Goal: Transaction & Acquisition: Purchase product/service

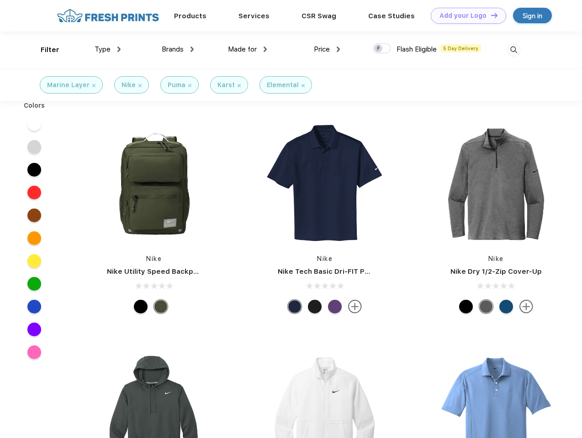
click at [465, 16] on link "Add your Logo Design Tool" at bounding box center [468, 16] width 75 height 16
click at [44, 50] on div "Filter" at bounding box center [50, 50] width 19 height 11
click at [108, 49] on span "Type" at bounding box center [103, 49] width 16 height 8
click at [178, 49] on span "Brands" at bounding box center [173, 49] width 22 height 8
click at [248, 49] on span "Made for" at bounding box center [242, 49] width 29 height 8
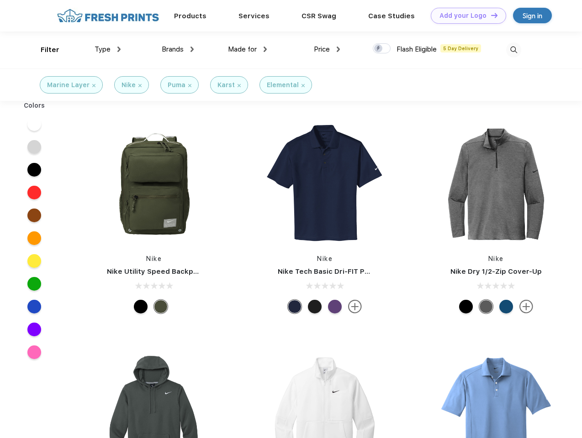
click at [327, 49] on span "Price" at bounding box center [322, 49] width 16 height 8
click at [382, 49] on div at bounding box center [382, 48] width 18 height 10
click at [379, 49] on input "checkbox" at bounding box center [376, 46] width 6 height 6
click at [513, 50] on img at bounding box center [513, 49] width 15 height 15
click at [34, 124] on div at bounding box center [34, 124] width 35 height 23
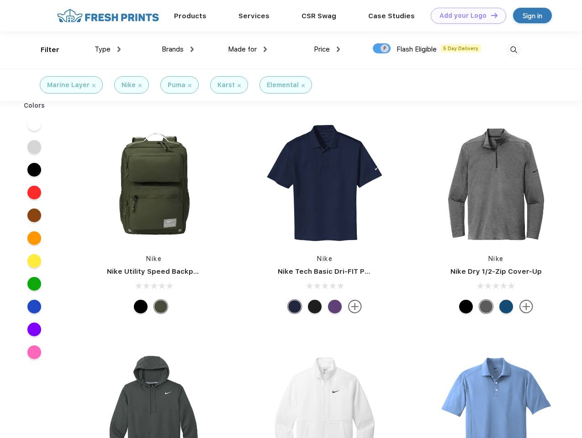
click at [34, 147] on div at bounding box center [34, 147] width 35 height 23
